Goal: Information Seeking & Learning: Learn about a topic

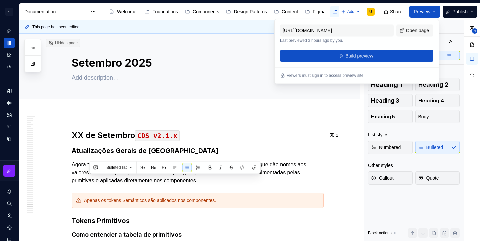
scroll to position [18648, 0]
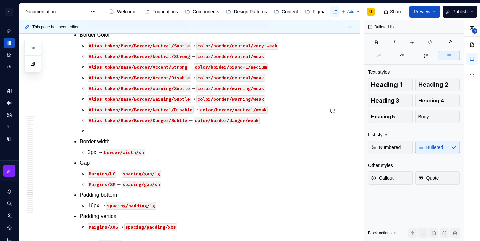
scroll to position [17463, 0]
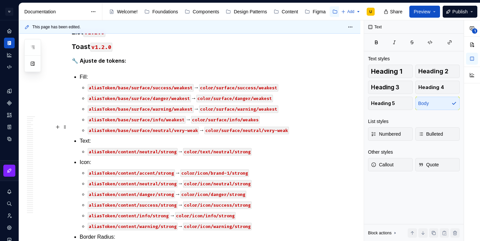
scroll to position [18604, 0]
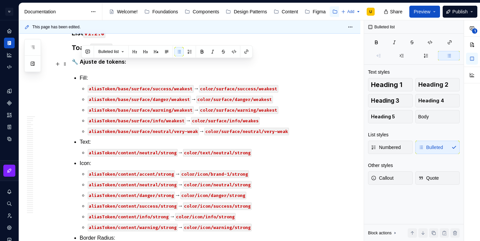
drag, startPoint x: 254, startPoint y: 142, endPoint x: 79, endPoint y: 64, distance: 191.3
copy li "Icon: aliasToken/content/neutral/disabled → color/text/neutral/medium aliasToke…"
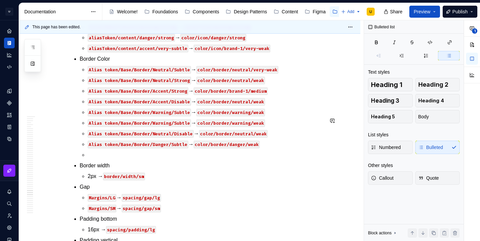
scroll to position [17481, 0]
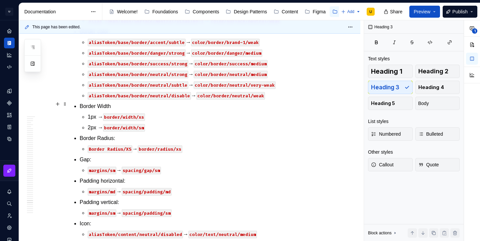
scroll to position [18269, 0]
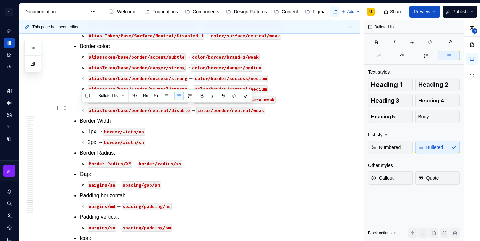
drag, startPoint x: 189, startPoint y: 109, endPoint x: 74, endPoint y: 111, distance: 115.8
copy p "🗑️ Removido : Estado: state: focused"
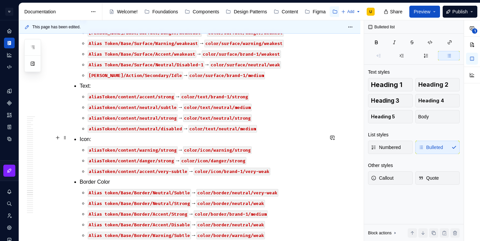
scroll to position [17469, 0]
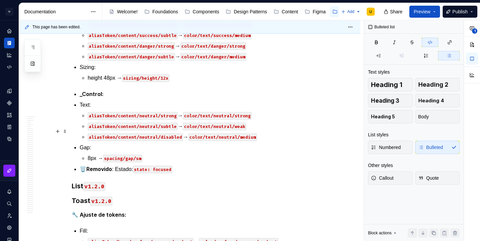
scroll to position [18538, 0]
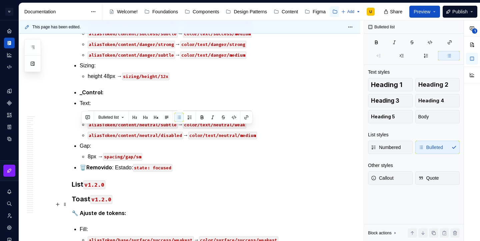
drag, startPoint x: 80, startPoint y: 129, endPoint x: 184, endPoint y: 207, distance: 130.2
copy ul "Border Radius: Border Radius/XS → border/radius/xs Gap: margins/sm → spacing/ga…"
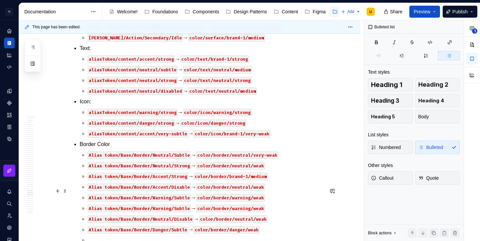
scroll to position [17484, 0]
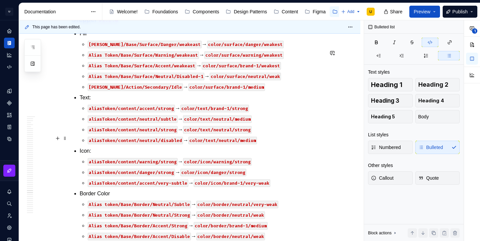
scroll to position [17553, 0]
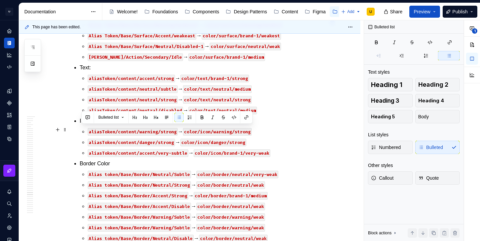
drag, startPoint x: 180, startPoint y: 182, endPoint x: 73, endPoint y: 130, distance: 119.5
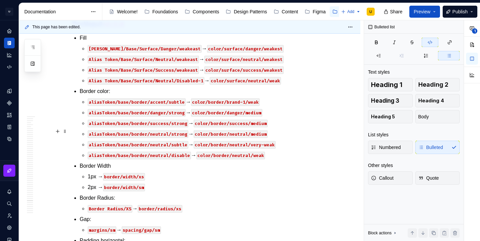
scroll to position [18261, 0]
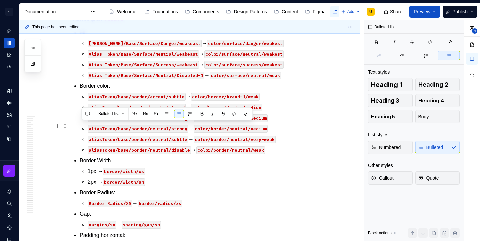
drag, startPoint x: 176, startPoint y: 138, endPoint x: 77, endPoint y: 124, distance: 99.4
copy li "Sizing: height 48 → sizing/height/12x"
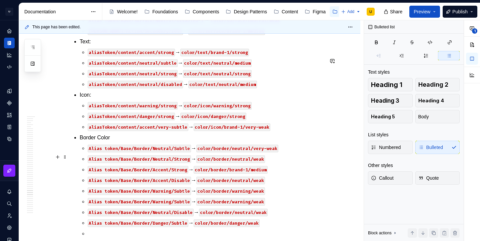
scroll to position [17537, 0]
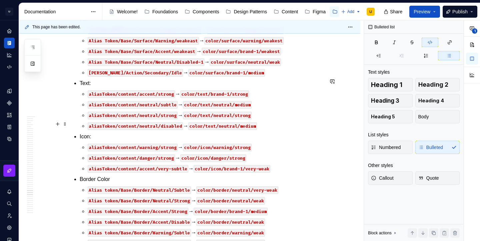
scroll to position [17511, 0]
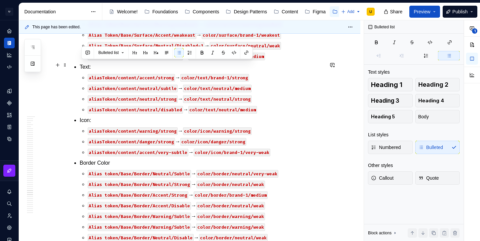
drag, startPoint x: 193, startPoint y: 190, endPoint x: 75, endPoint y: 65, distance: 172.5
copy ul "Icon: aliasToken/content/neutral/disabled → color/text/neutral/medium < aliasTo…"
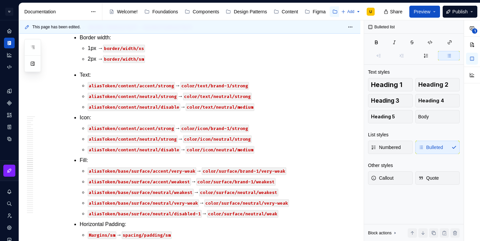
scroll to position [94, 0]
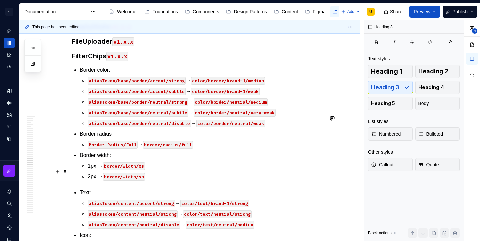
scroll to position [15671, 0]
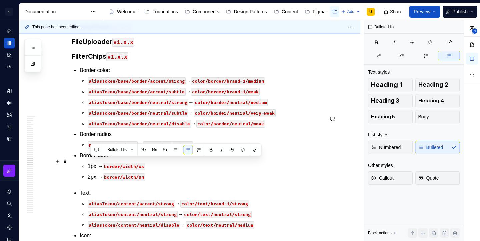
drag, startPoint x: 252, startPoint y: 193, endPoint x: 83, endPoint y: 157, distance: 172.4
drag, startPoint x: 251, startPoint y: 194, endPoint x: 81, endPoint y: 164, distance: 173.2
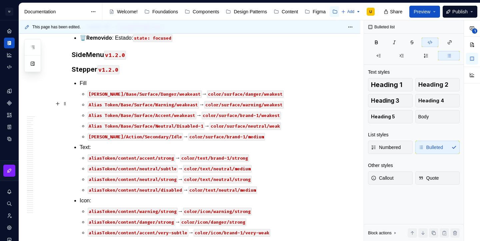
scroll to position [17546, 0]
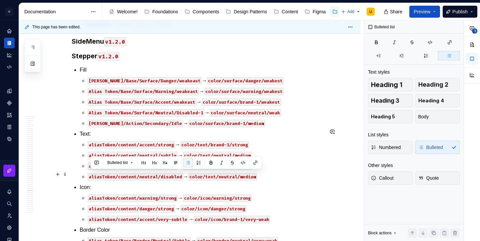
drag, startPoint x: 252, startPoint y: 207, endPoint x: 86, endPoint y: 177, distance: 168.1
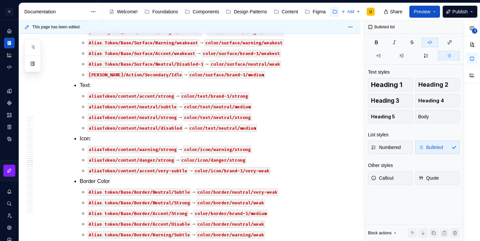
scroll to position [15644, 0]
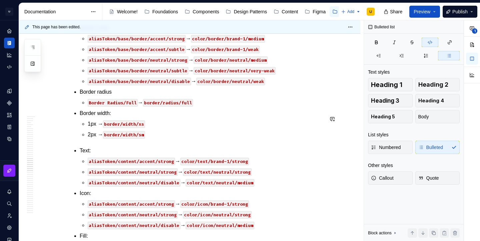
scroll to position [15689, 0]
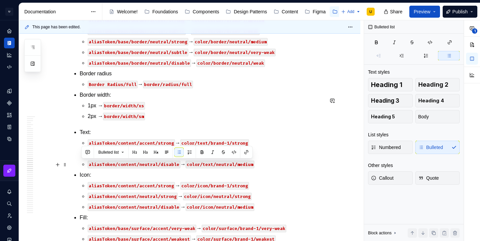
drag, startPoint x: 173, startPoint y: 178, endPoint x: 72, endPoint y: 166, distance: 102.1
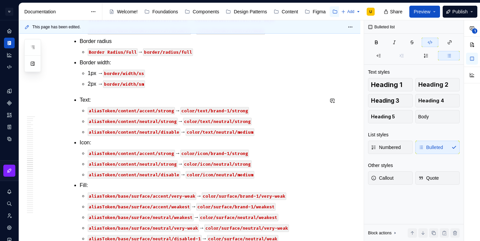
type textarea "*"
